Goal: Task Accomplishment & Management: Complete application form

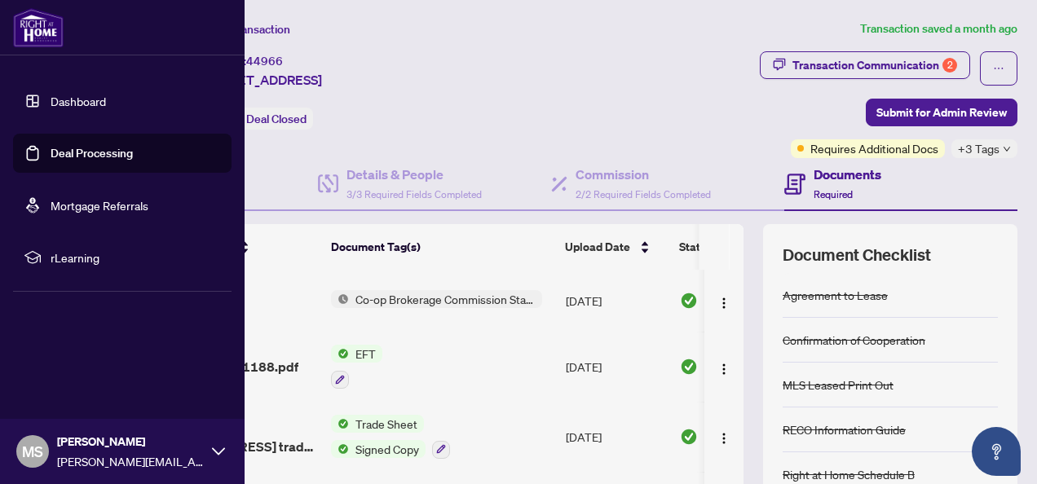
click at [115, 152] on link "Deal Processing" at bounding box center [92, 153] width 82 height 15
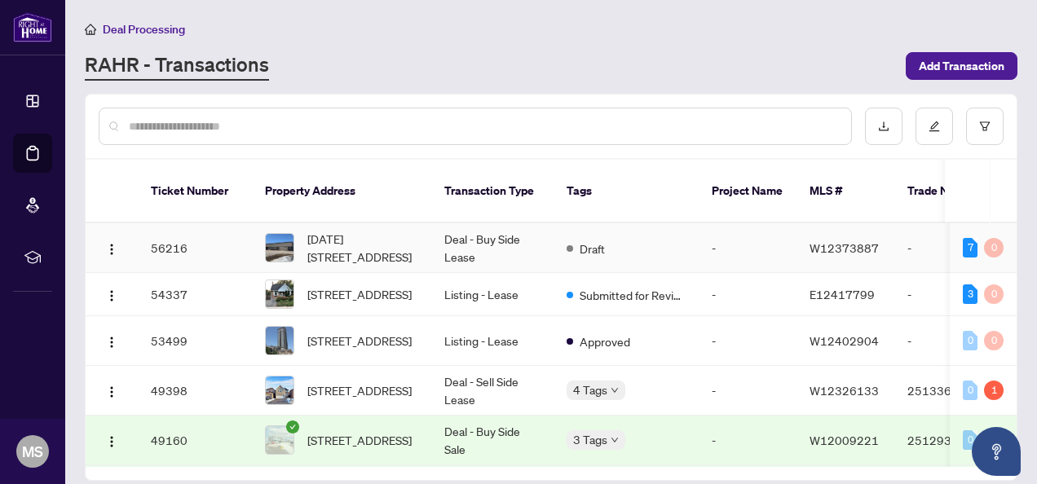
click at [595, 240] on span "Draft" at bounding box center [591, 249] width 25 height 18
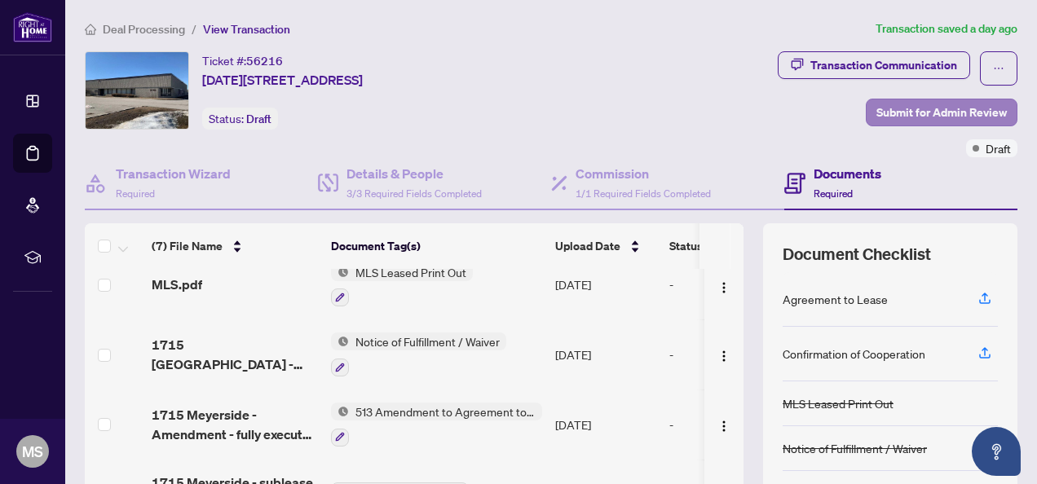
scroll to position [163, 0]
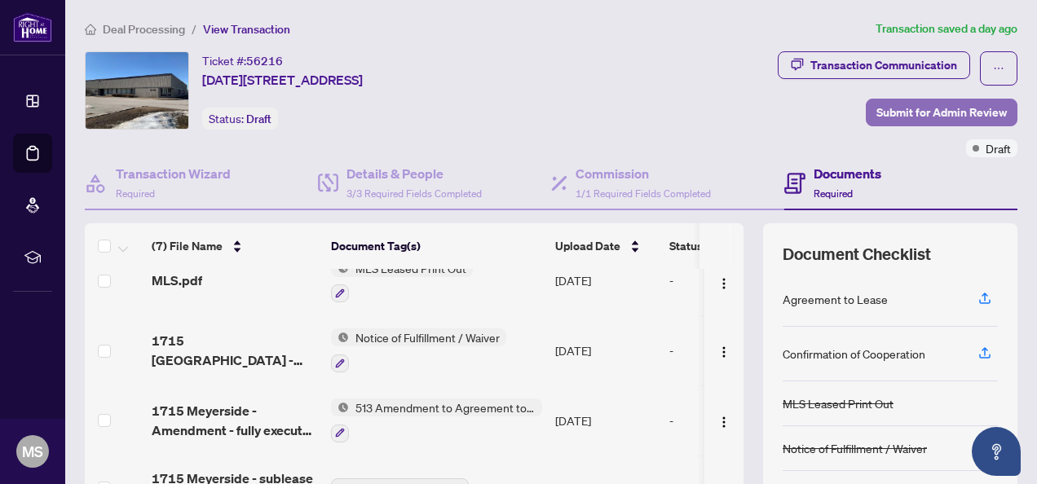
click at [921, 113] on span "Submit for Admin Review" at bounding box center [941, 112] width 130 height 26
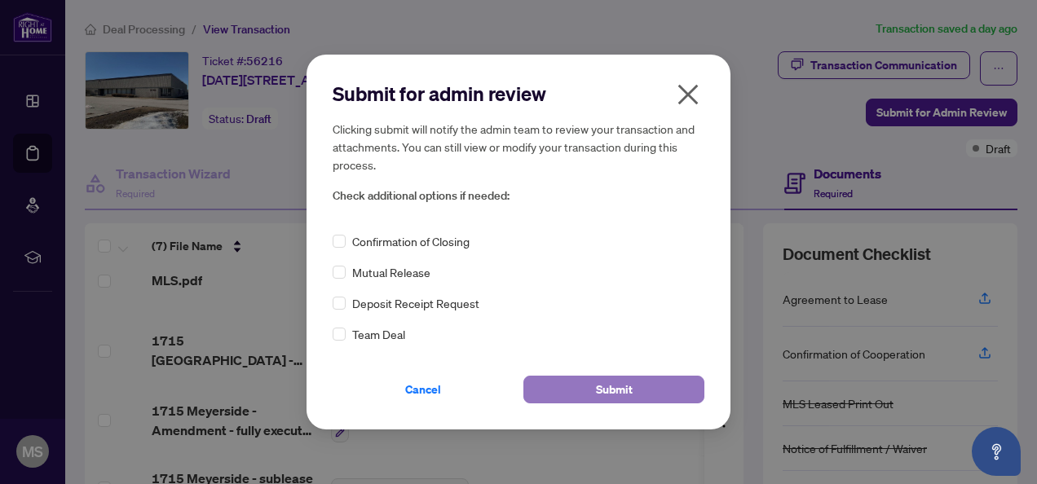
click at [626, 395] on span "Submit" at bounding box center [614, 389] width 37 height 26
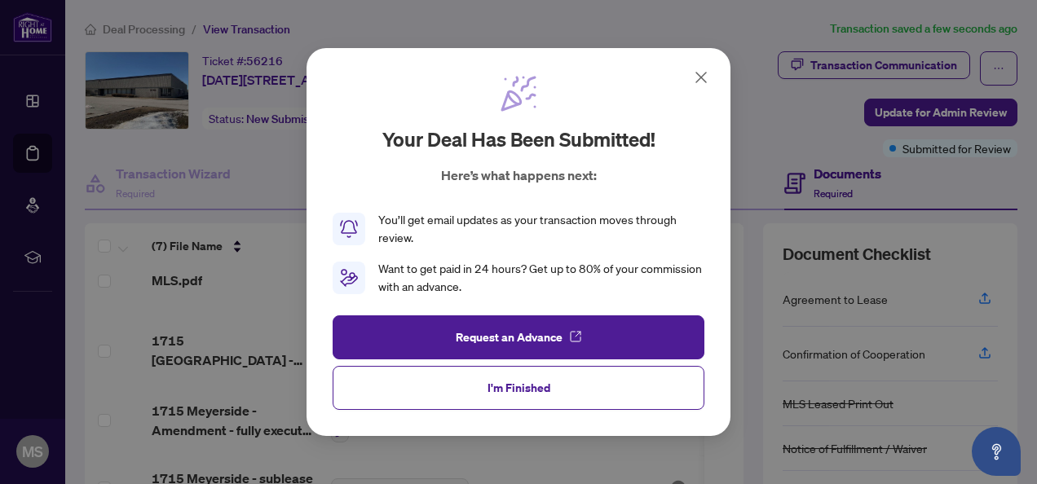
click at [700, 71] on icon at bounding box center [701, 78] width 20 height 20
